Goal: Information Seeking & Learning: Learn about a topic

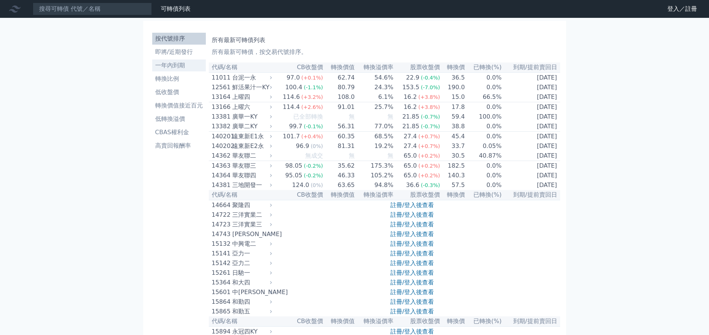
click at [174, 64] on li "一年內到期" at bounding box center [179, 65] width 54 height 9
click at [171, 131] on li "CBAS權利金" at bounding box center [179, 132] width 54 height 9
